Goal: Navigation & Orientation: Go to known website

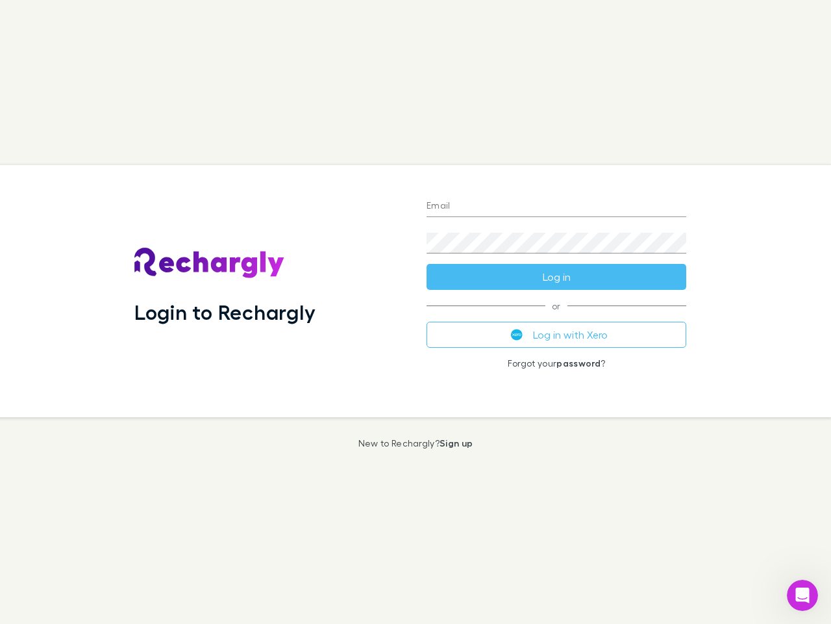
click at [416, 312] on div "Login to Rechargly" at bounding box center [270, 291] width 292 height 252
click at [557, 207] on input "Email" at bounding box center [557, 206] width 260 height 21
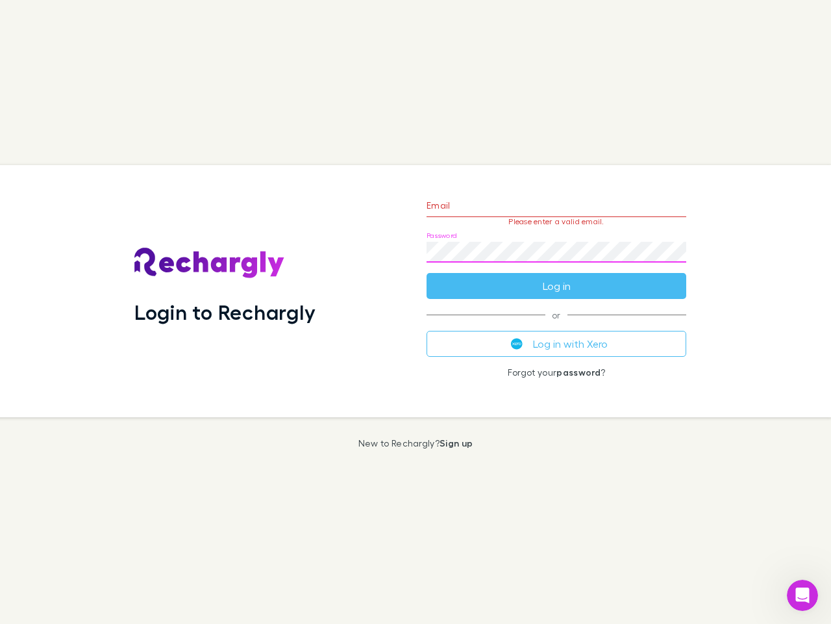
click at [557, 277] on form "Email Please enter a valid email. Password Log in" at bounding box center [557, 242] width 260 height 113
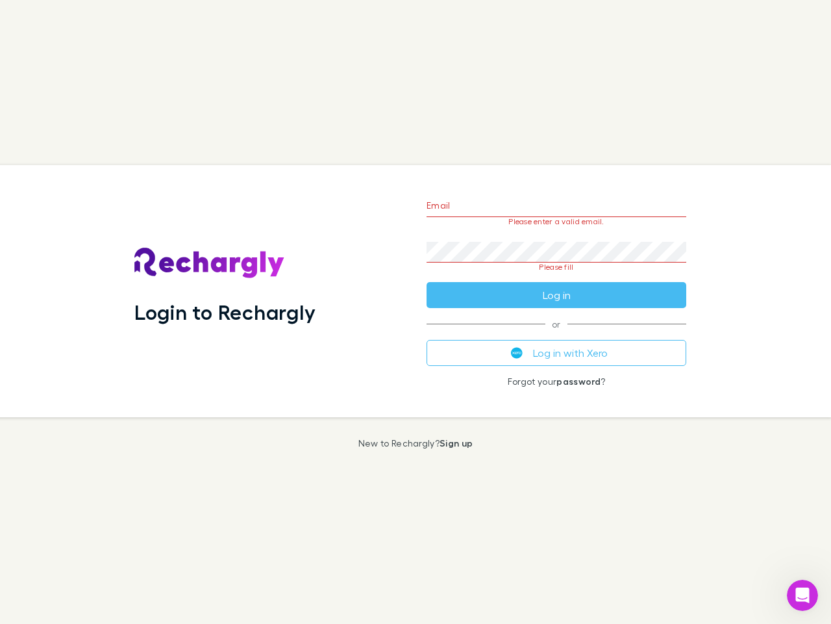
click at [557, 334] on div "Email Please enter a valid email. Password Please fill Log in or Log in with Xe…" at bounding box center [556, 291] width 281 height 252
click at [803, 595] on icon "Open Intercom Messenger" at bounding box center [802, 595] width 21 height 21
